Goal: Find specific page/section: Find specific page/section

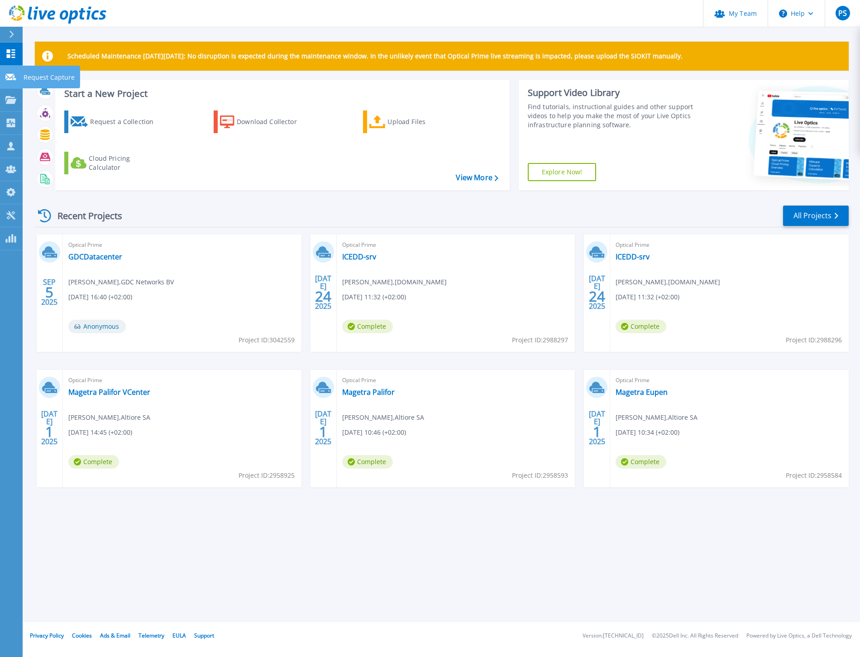
click at [10, 80] on icon at bounding box center [10, 77] width 11 height 7
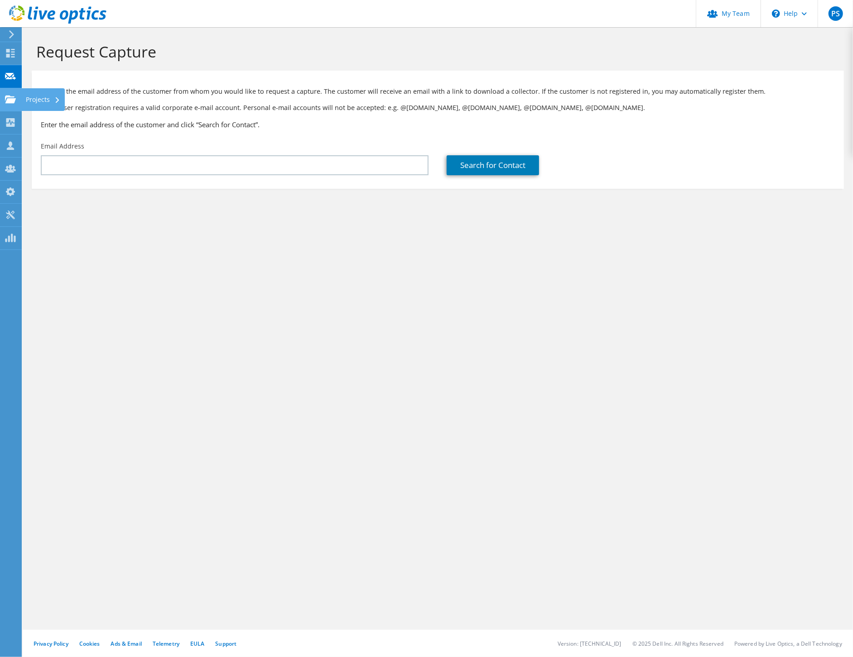
click at [8, 104] on div at bounding box center [10, 101] width 11 height 10
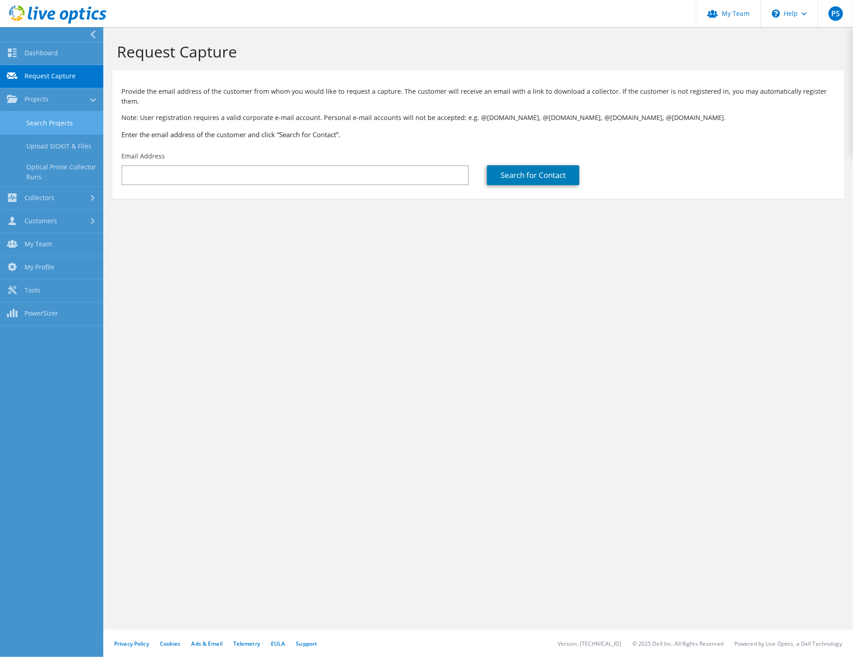
click at [61, 127] on link "Search Projects" at bounding box center [51, 122] width 103 height 23
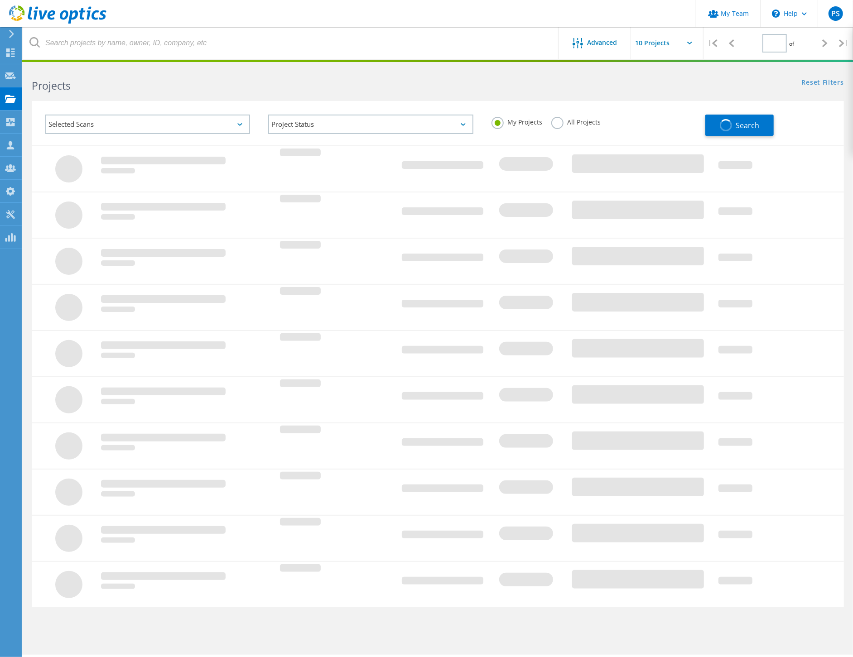
type input "1"
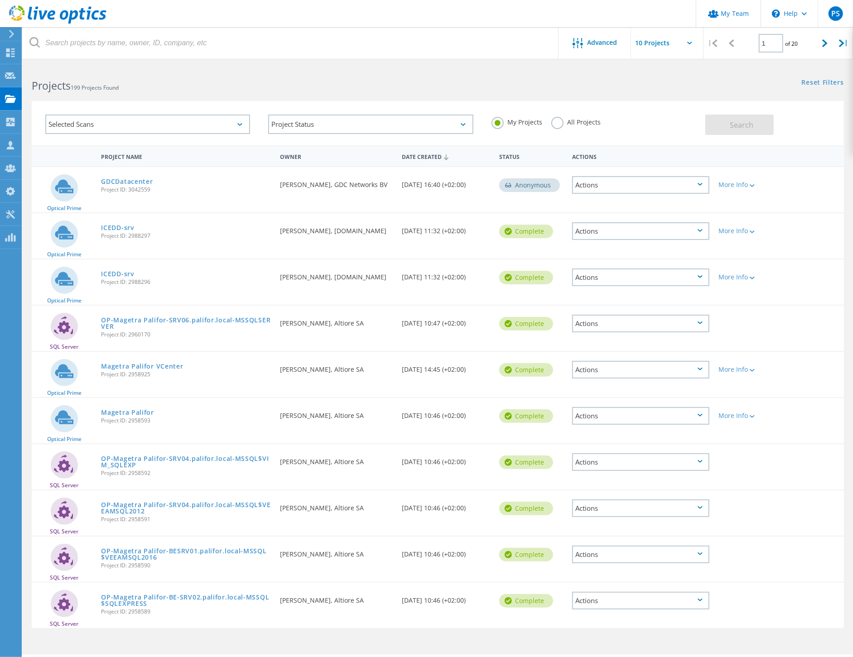
click at [158, 120] on div "Selected Scans" at bounding box center [147, 124] width 205 height 19
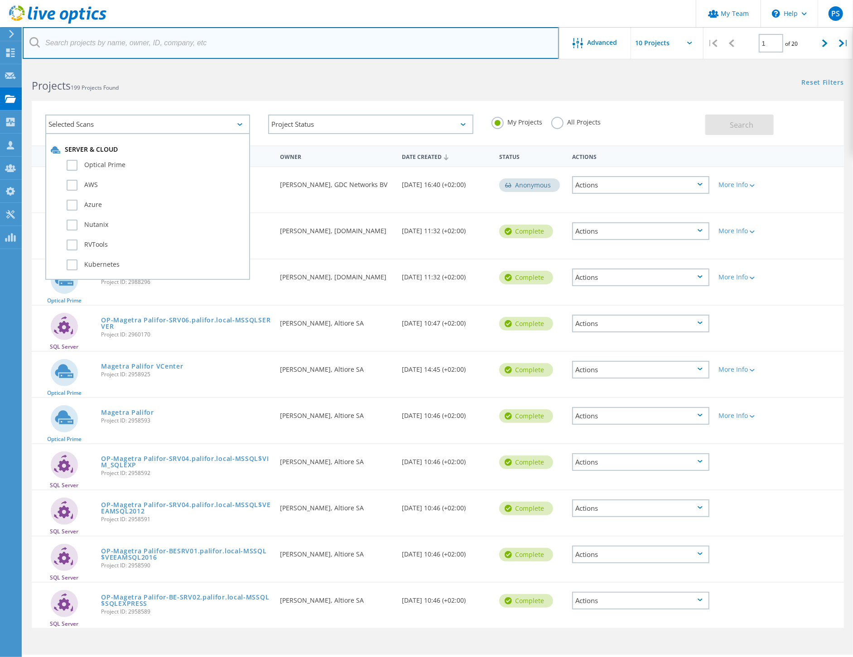
click at [173, 47] on input "text" at bounding box center [291, 43] width 536 height 32
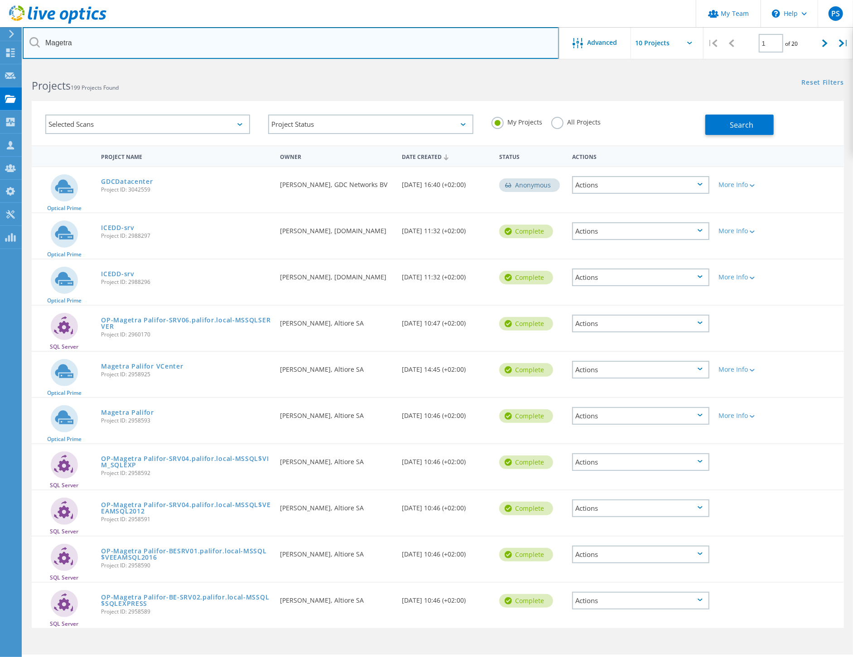
type input "Magetra"
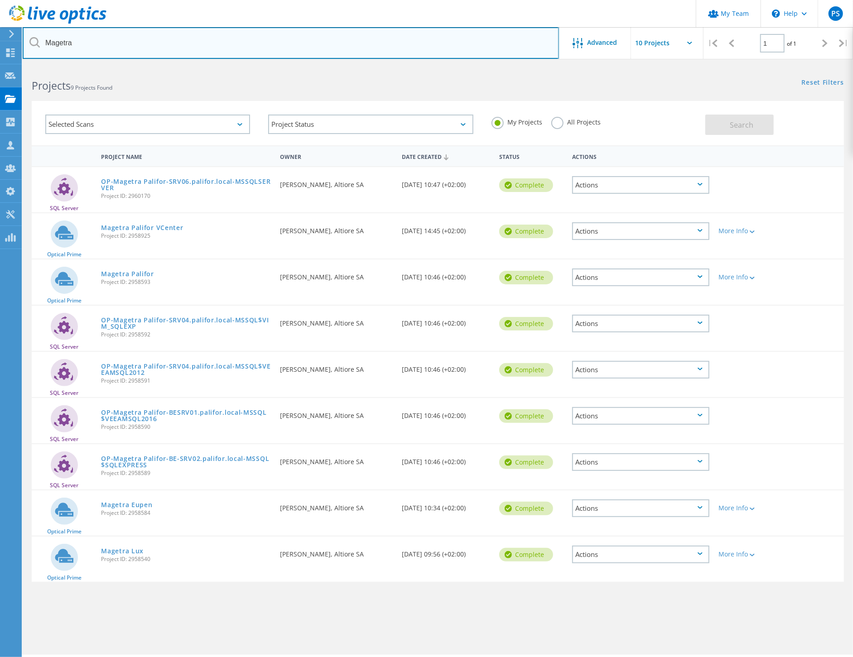
scroll to position [25, 0]
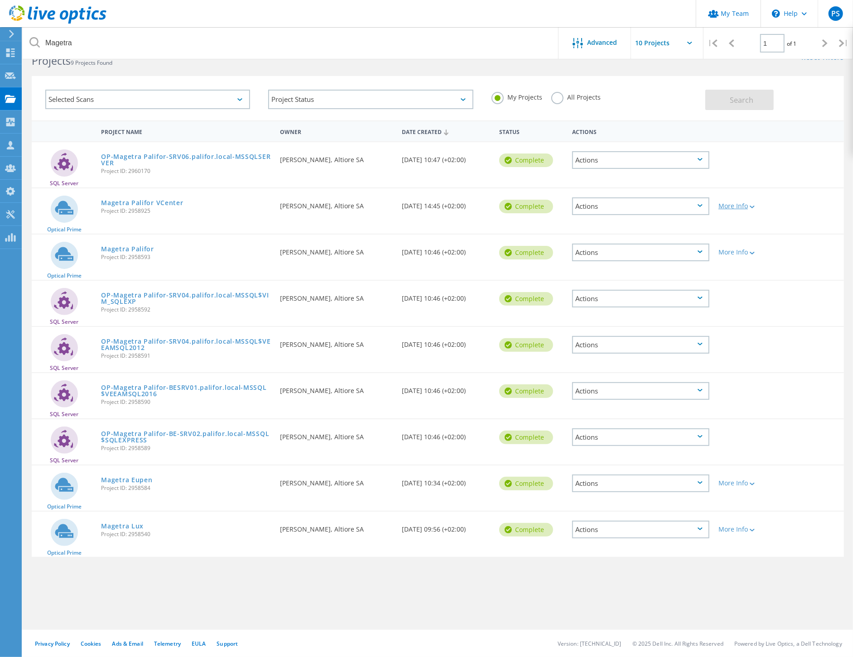
click at [734, 205] on div "More Info" at bounding box center [746, 206] width 56 height 6
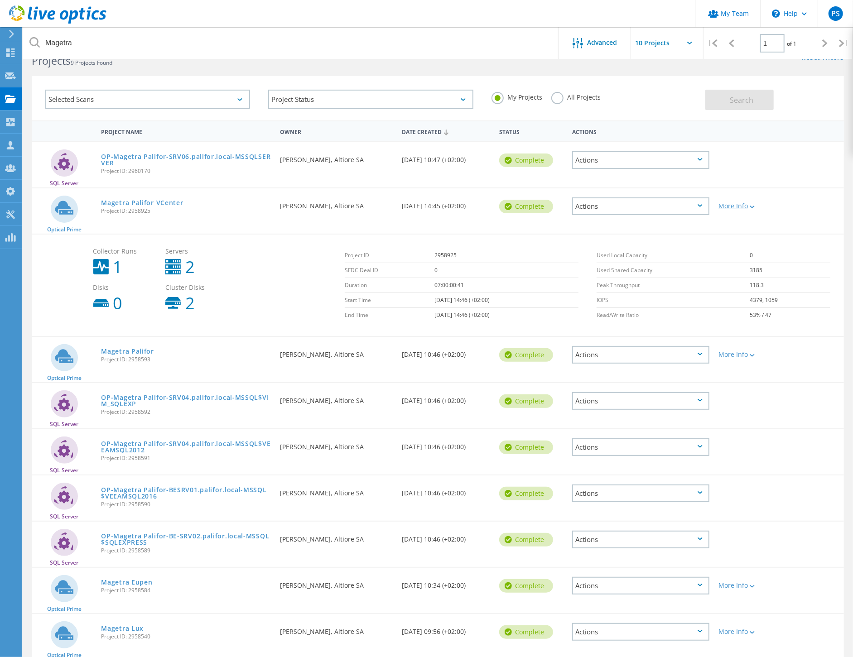
click at [734, 205] on div "More Info" at bounding box center [746, 206] width 56 height 6
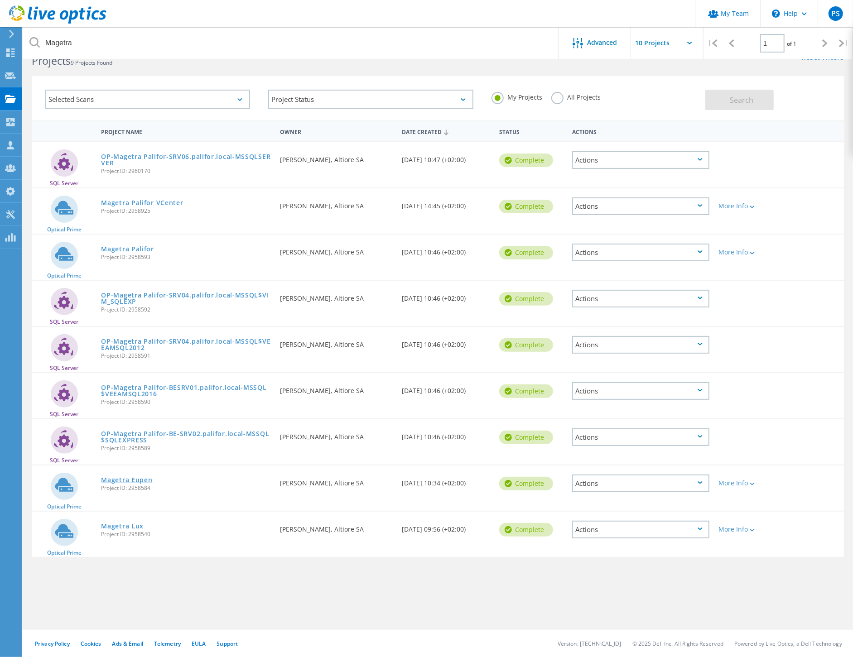
drag, startPoint x: 142, startPoint y: 469, endPoint x: 140, endPoint y: 476, distance: 7.4
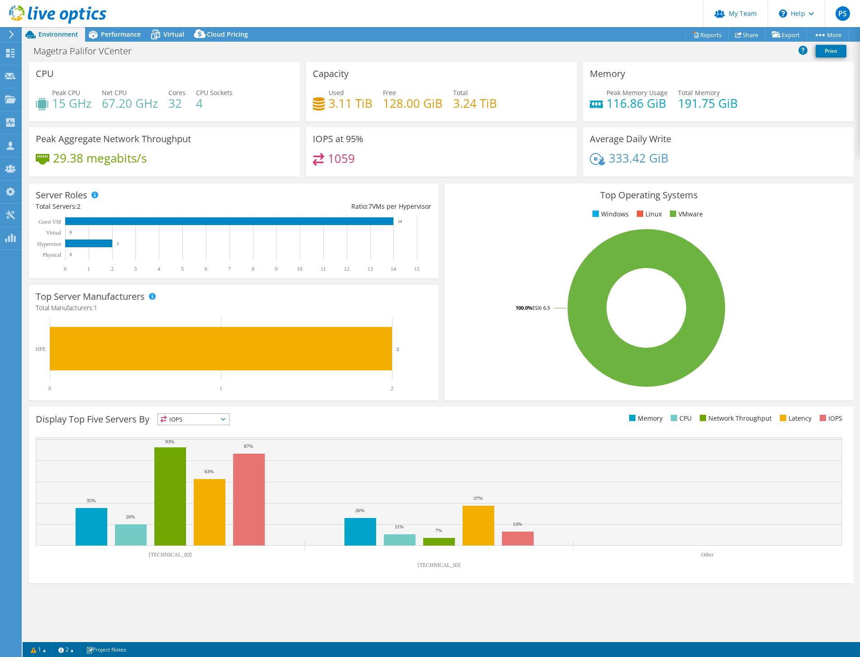
select select "USD"
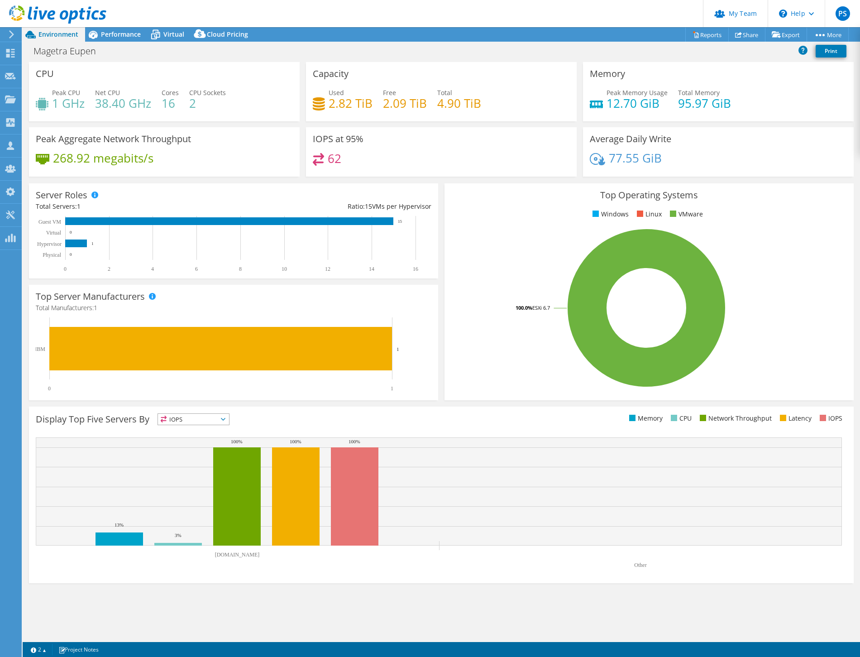
select select "USD"
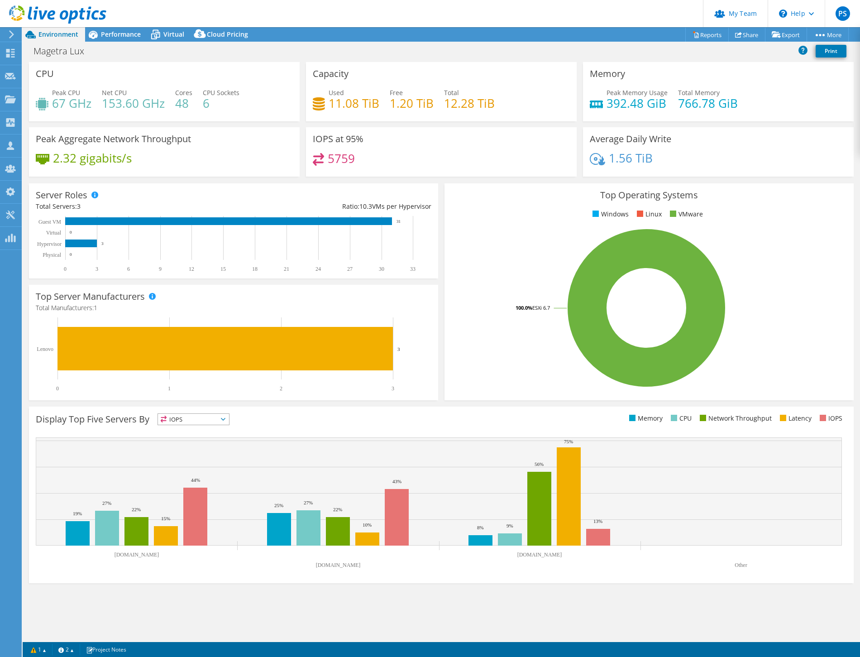
select select "EUFrankfurt"
select select "USD"
